Goal: Transaction & Acquisition: Purchase product/service

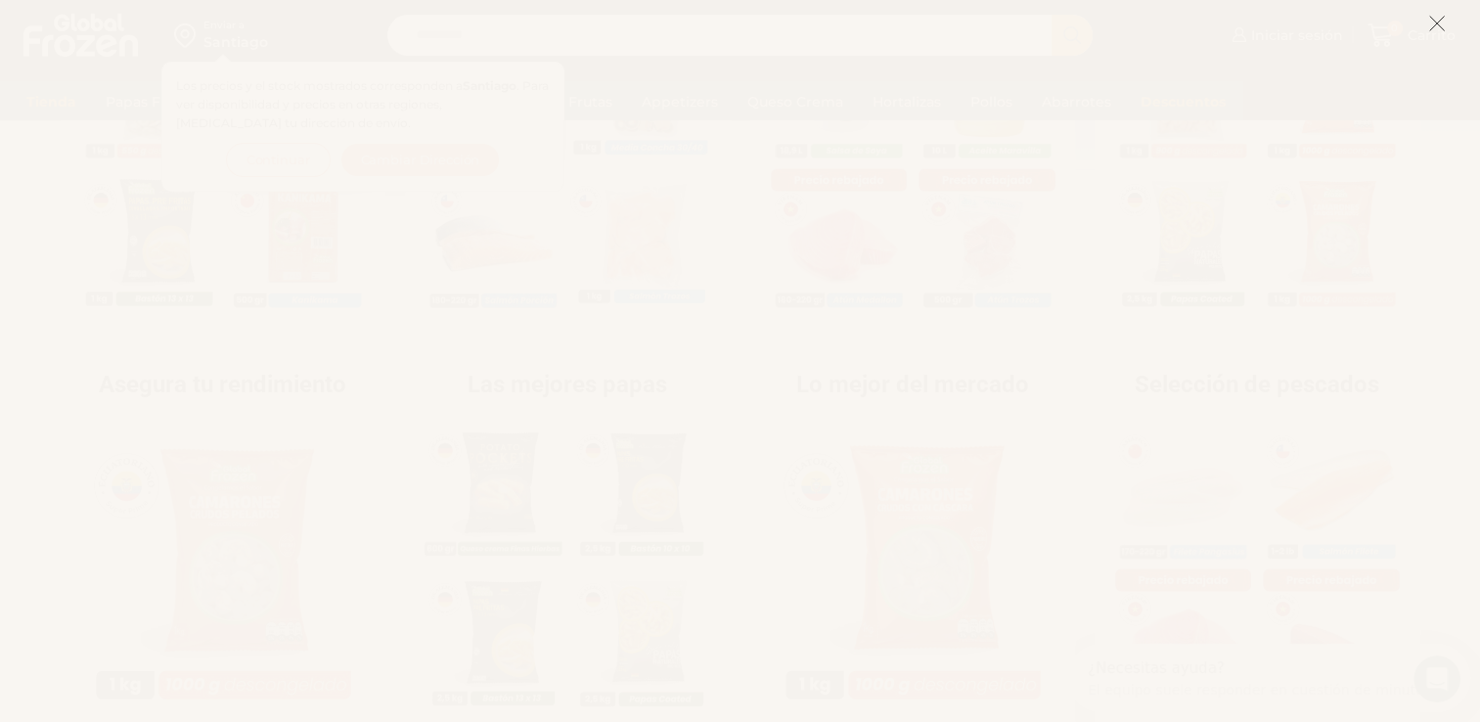
scroll to position [587, 0]
click at [1440, 29] on icon at bounding box center [1438, 24] width 18 height 18
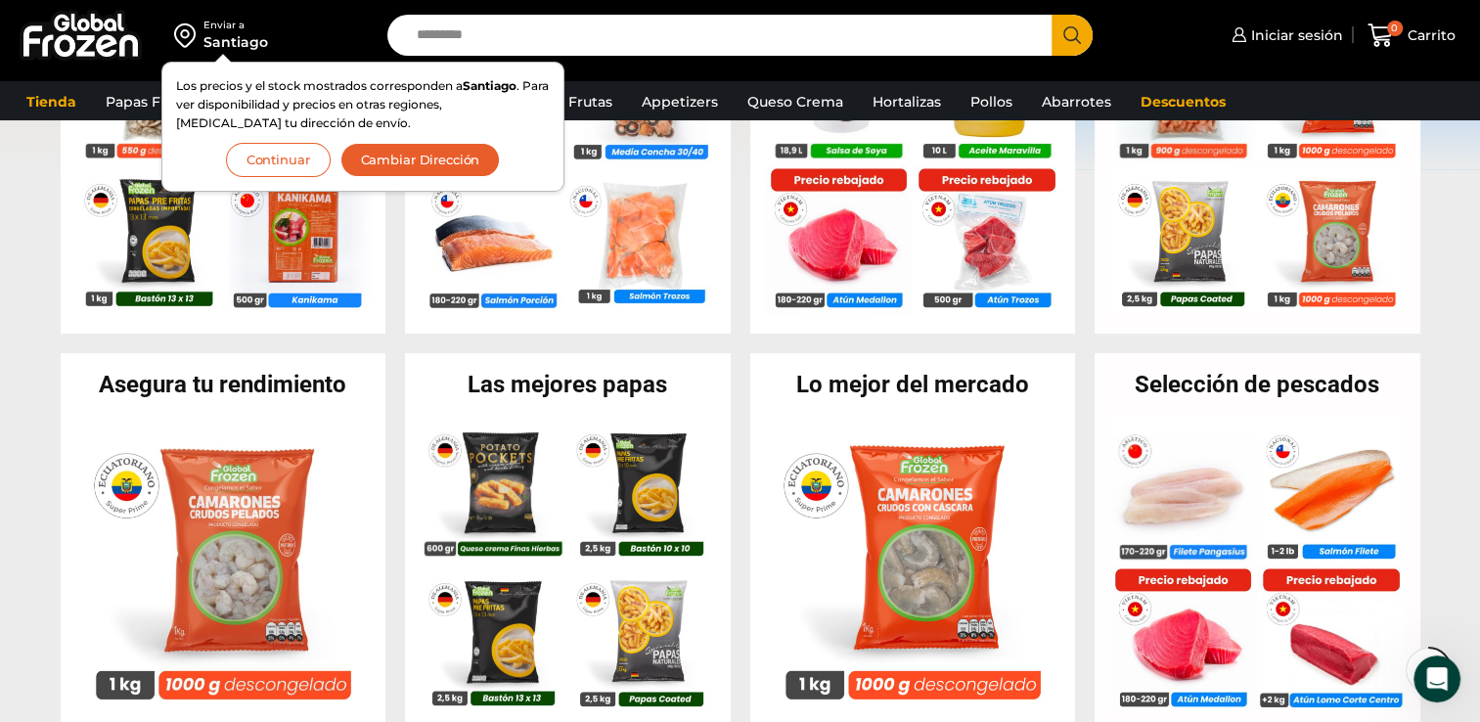
click at [295, 157] on button "Continuar" at bounding box center [278, 160] width 105 height 34
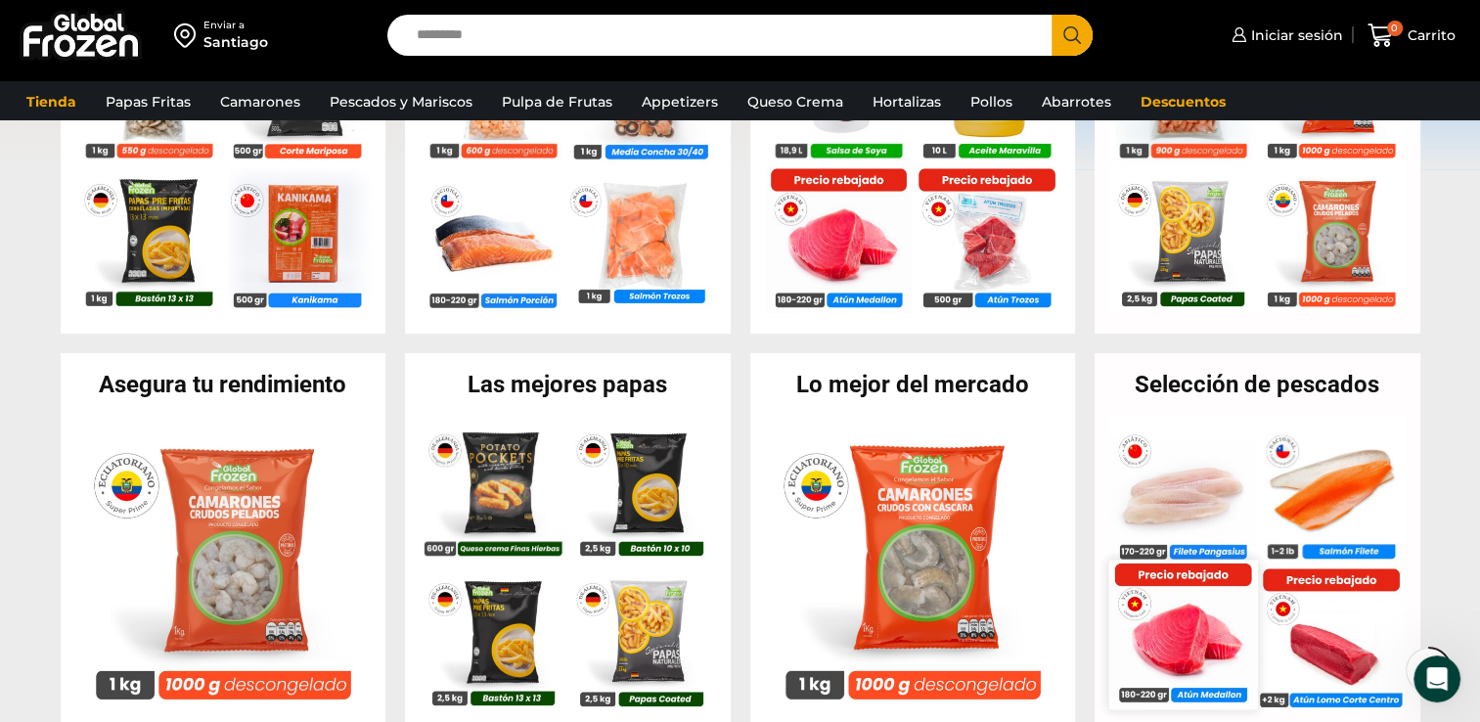
click at [1171, 636] on img at bounding box center [1183, 634] width 149 height 149
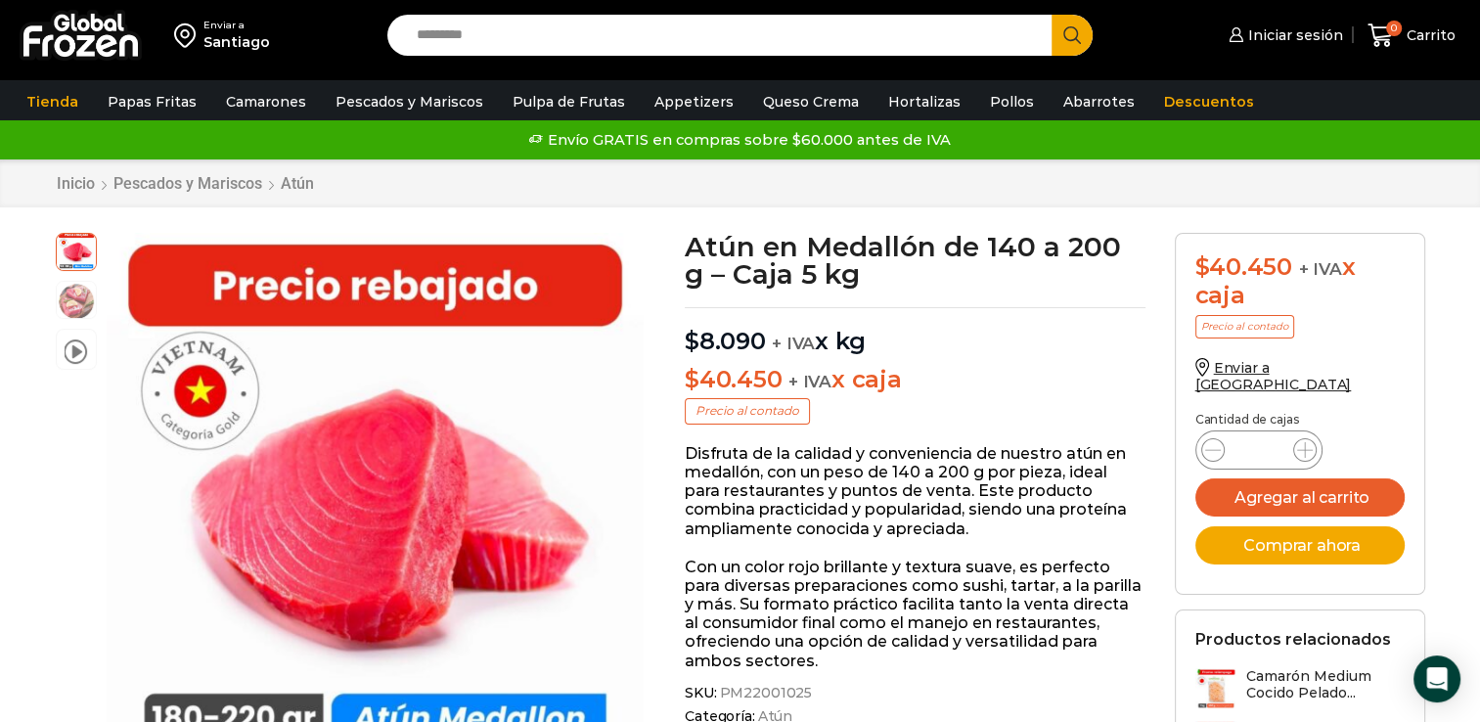
click at [484, 46] on input "Search input" at bounding box center [725, 35] width 636 height 41
type input "******"
click at [1052, 15] on button "Search" at bounding box center [1072, 35] width 41 height 41
